Goal: Check status

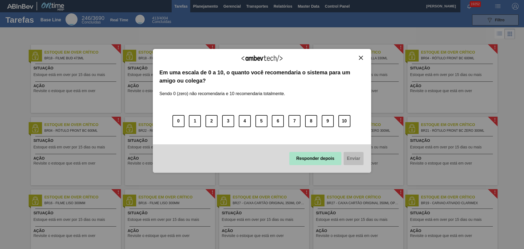
click at [325, 156] on button "Responder depois" at bounding box center [315, 158] width 52 height 13
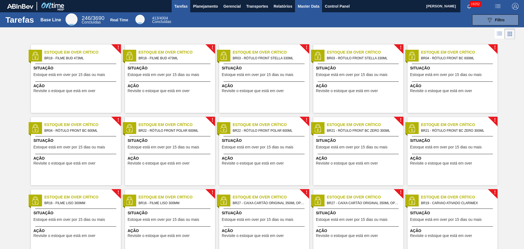
click at [306, 7] on span "Master Data" at bounding box center [309, 6] width 22 height 7
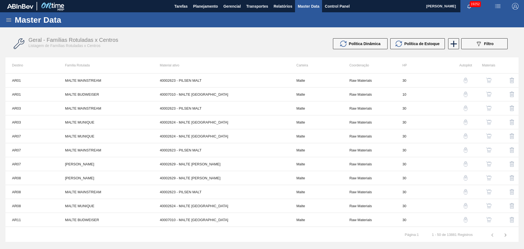
click at [7, 20] on icon at bounding box center [8, 19] width 5 height 3
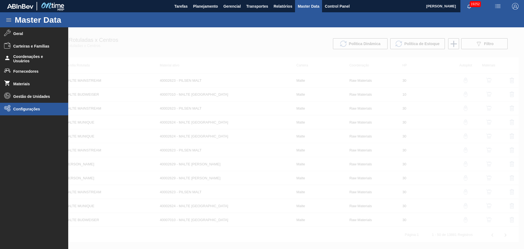
click at [34, 107] on span "Configurações" at bounding box center [35, 109] width 45 height 4
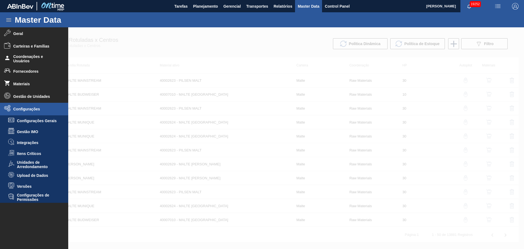
click at [474, 5] on span "19252" at bounding box center [474, 4] width 11 height 6
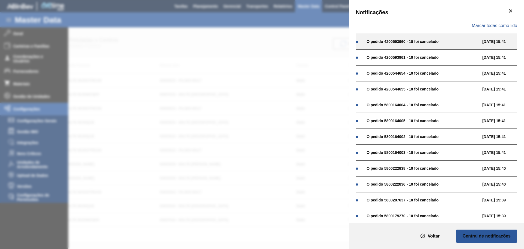
click at [417, 42] on div "O pedido 4200593960 - 10 foi cancelado" at bounding box center [422, 41] width 113 height 4
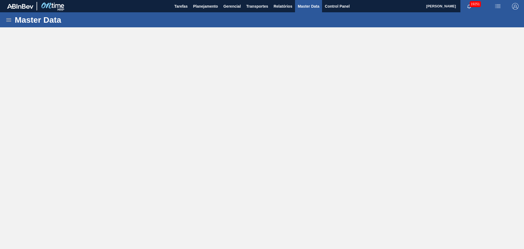
click at [467, 7] on icon "button" at bounding box center [469, 6] width 4 height 4
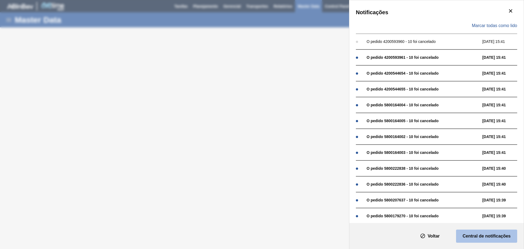
click at [492, 230] on button "Central de notificações" at bounding box center [486, 235] width 61 height 13
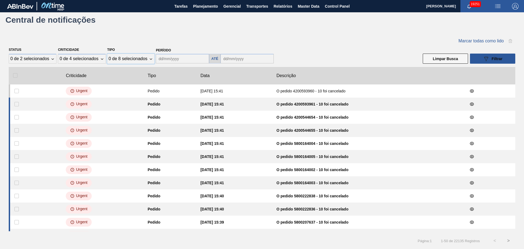
click at [143, 56] on div "0 de 8 selecionados" at bounding box center [130, 59] width 47 height 10
